Goal: Task Accomplishment & Management: Manage account settings

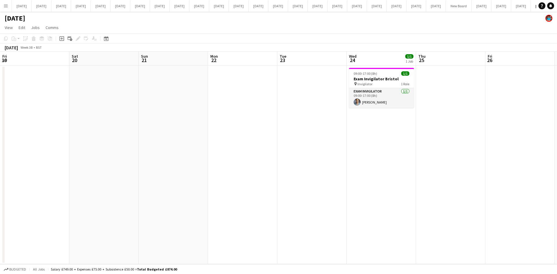
scroll to position [0, 203]
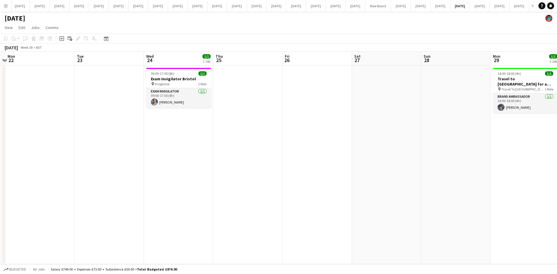
click at [5, 5] on app-icon "Menu" at bounding box center [5, 5] width 5 height 5
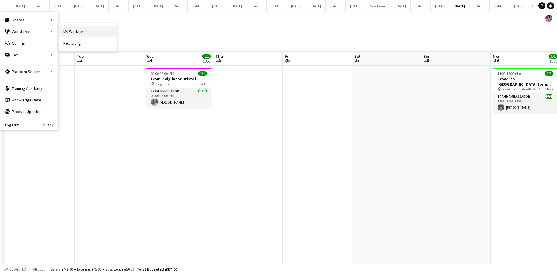
click at [80, 32] on link "My Workforce" at bounding box center [88, 32] width 58 height 12
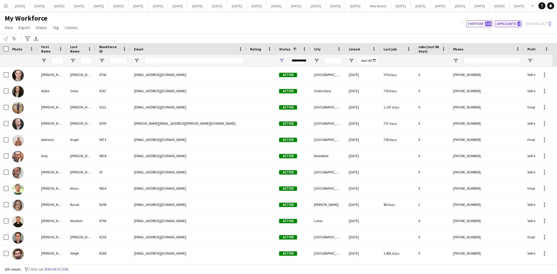
click at [503, 24] on button "Applicants 2" at bounding box center [508, 23] width 27 height 7
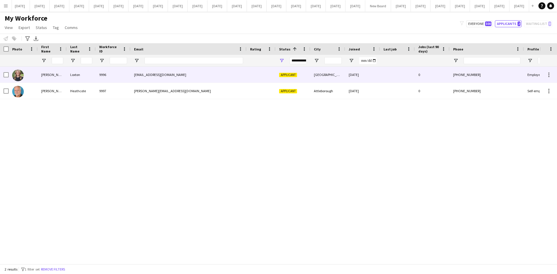
click at [39, 74] on div "[PERSON_NAME]" at bounding box center [52, 75] width 29 height 16
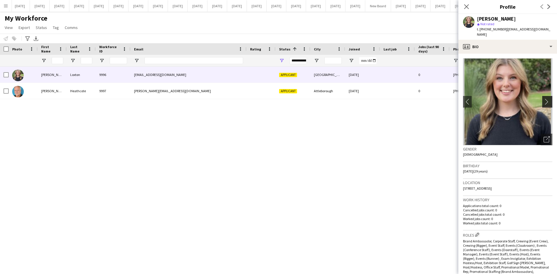
click at [544, 99] on app-icon "chevron-right" at bounding box center [548, 102] width 9 height 6
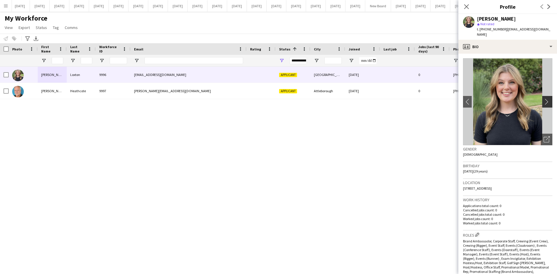
click at [544, 99] on app-icon "chevron-right" at bounding box center [548, 102] width 9 height 6
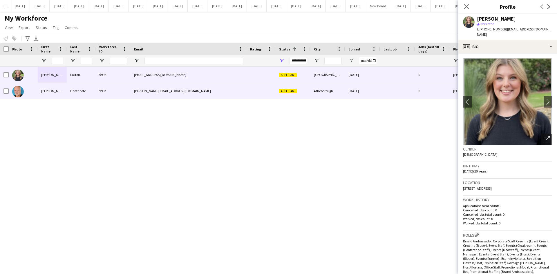
click at [46, 90] on div "[PERSON_NAME]" at bounding box center [52, 91] width 29 height 16
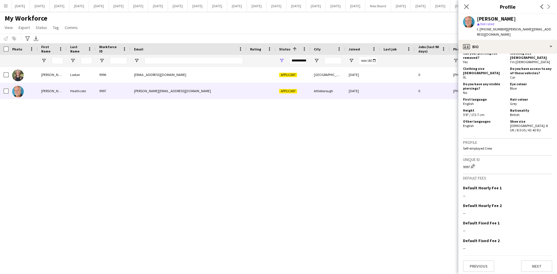
scroll to position [279, 0]
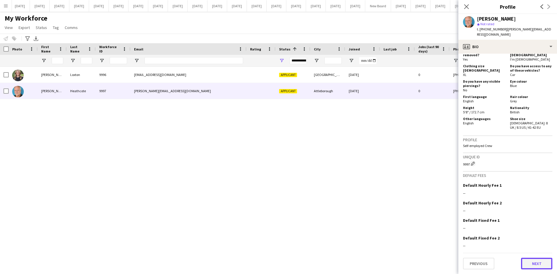
click at [534, 264] on button "Next" at bounding box center [536, 264] width 31 height 12
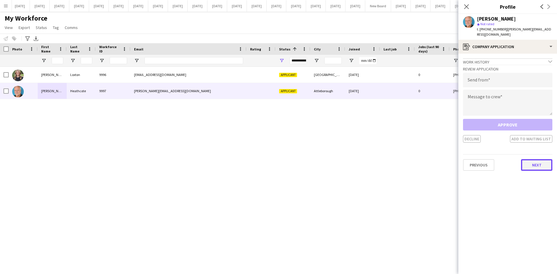
click at [533, 162] on button "Next" at bounding box center [536, 165] width 31 height 12
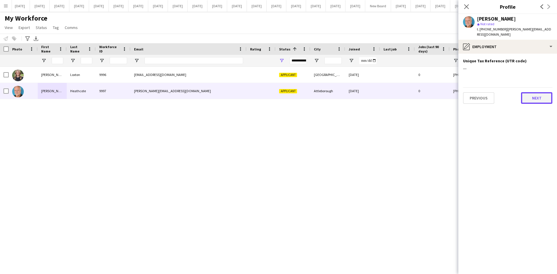
click at [532, 98] on button "Next" at bounding box center [536, 98] width 31 height 12
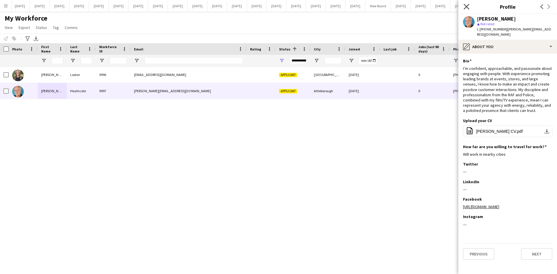
click at [465, 6] on icon "Close pop-in" at bounding box center [467, 7] width 6 height 6
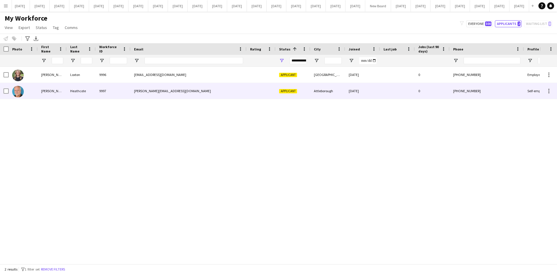
click at [29, 87] on div at bounding box center [23, 91] width 29 height 16
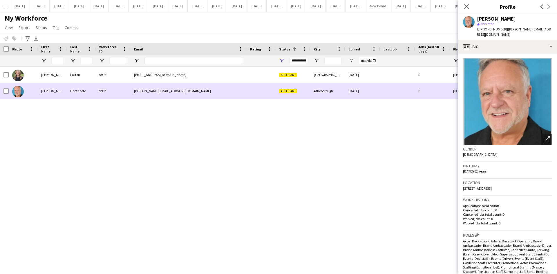
click at [26, 88] on div at bounding box center [23, 91] width 29 height 16
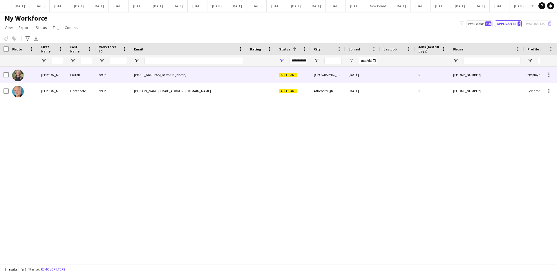
click at [30, 77] on div at bounding box center [23, 75] width 29 height 16
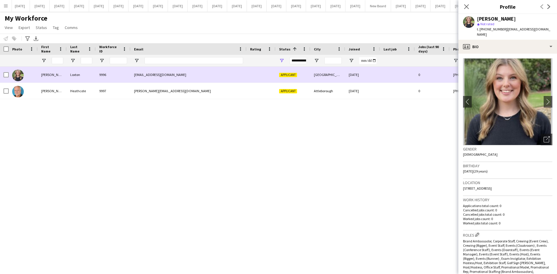
click at [30, 77] on div at bounding box center [23, 75] width 29 height 16
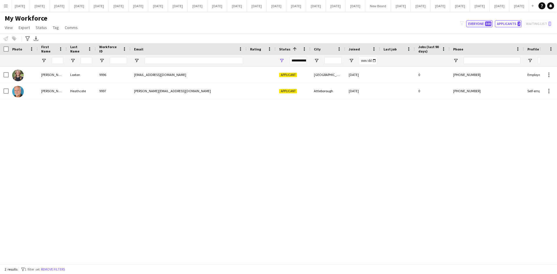
click at [481, 22] on button "Everyone 500" at bounding box center [479, 23] width 26 height 7
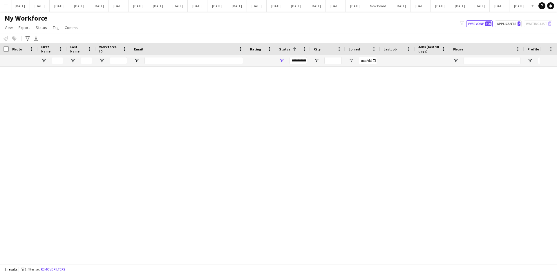
type input "**********"
